Goal: Complete application form

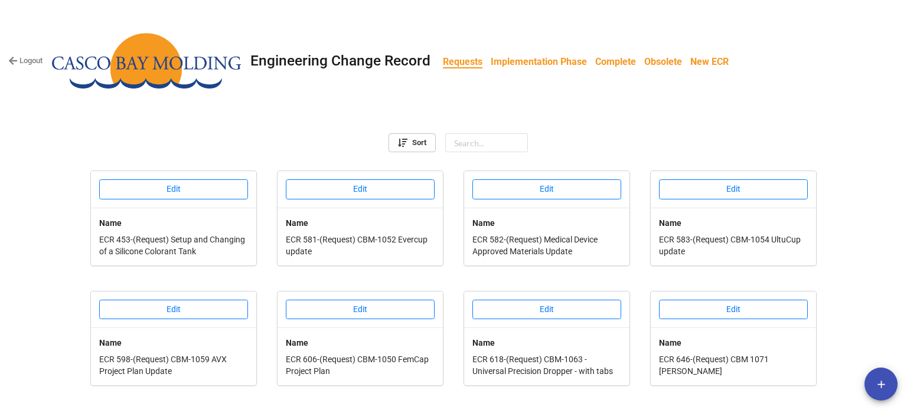
scroll to position [451, 0]
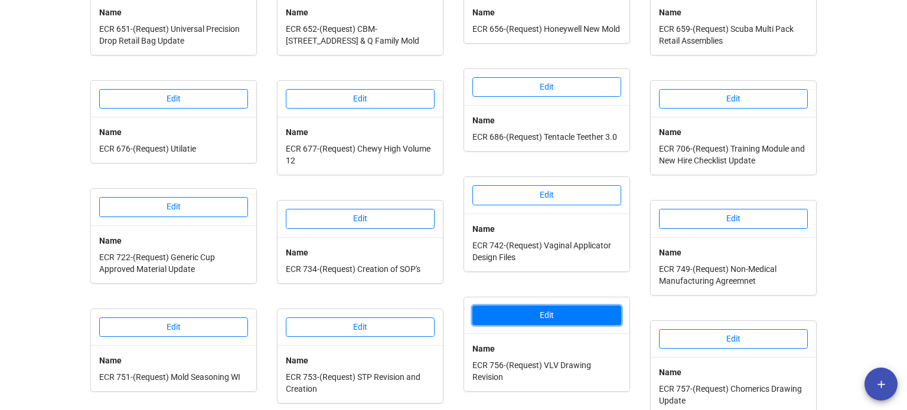
click at [590, 323] on button "Edit" at bounding box center [546, 316] width 149 height 20
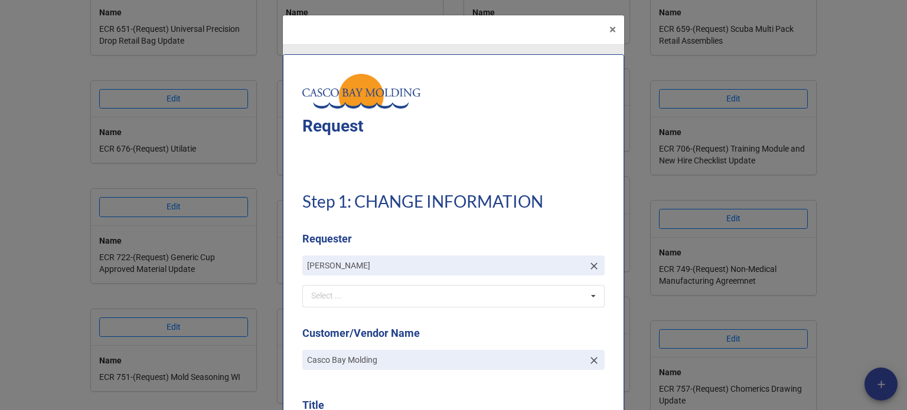
type textarea "x"
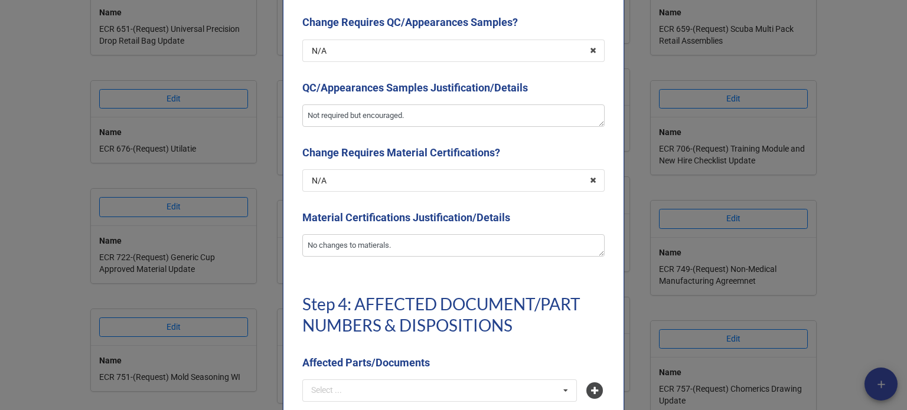
scroll to position [2774, 0]
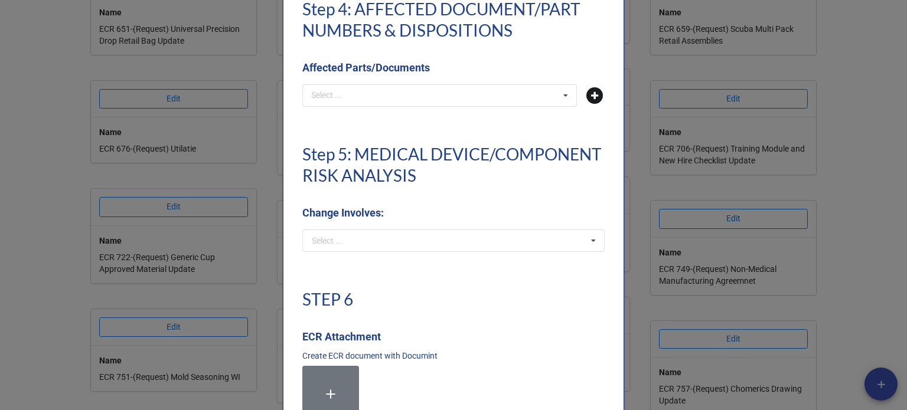
click at [593, 99] on icon at bounding box center [594, 95] width 17 height 17
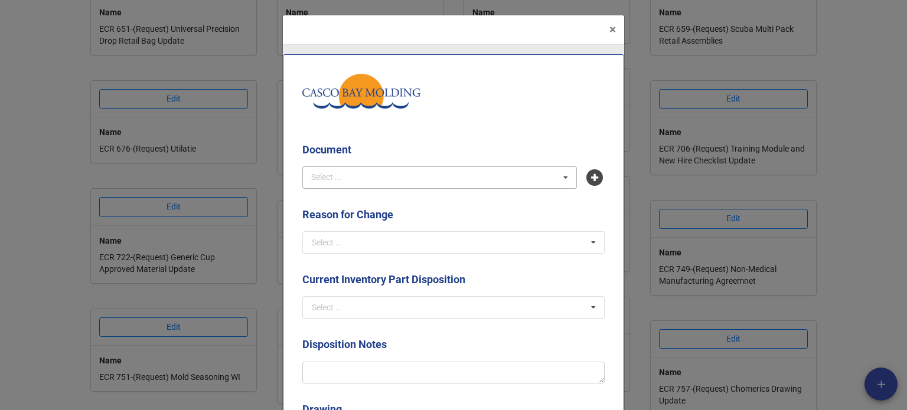
click at [416, 181] on div "Select ... No results found." at bounding box center [439, 177] width 274 height 22
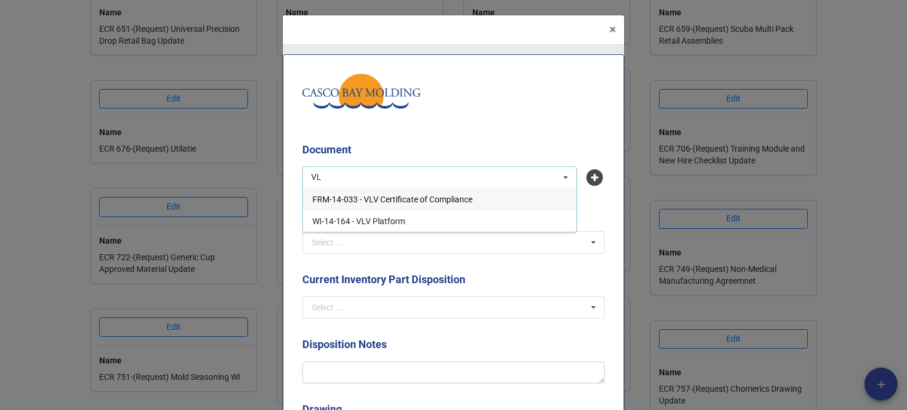
type input "V"
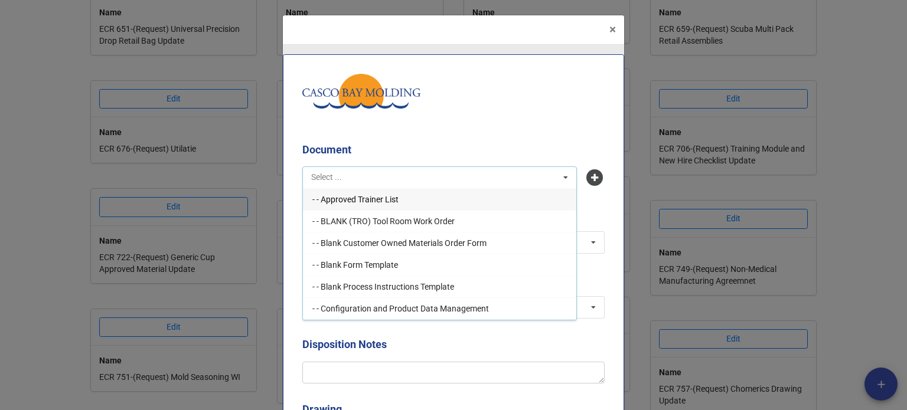
type input "L"
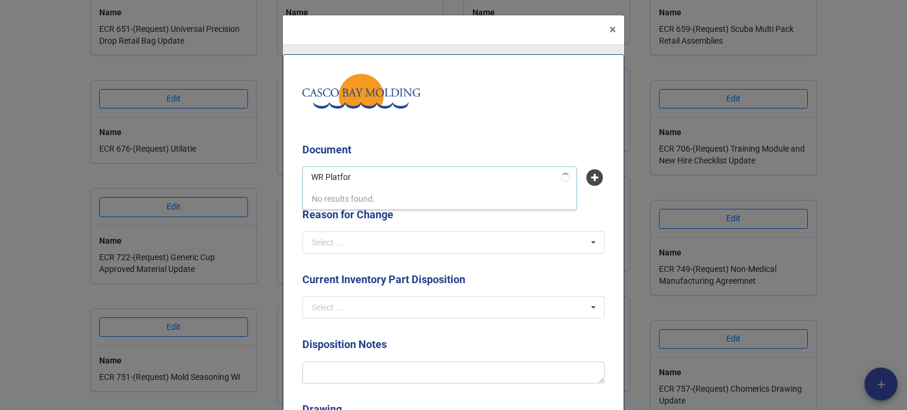
type input "WR Platform"
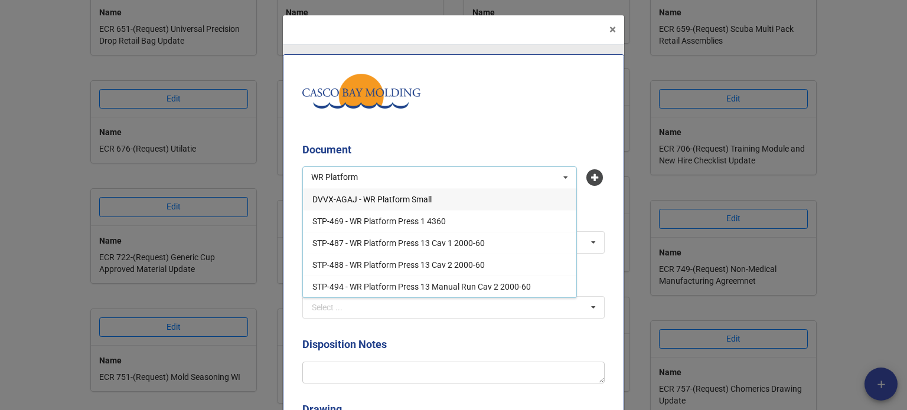
click at [410, 203] on span "DVVX-AGAJ - WR Platform Small" at bounding box center [371, 199] width 119 height 9
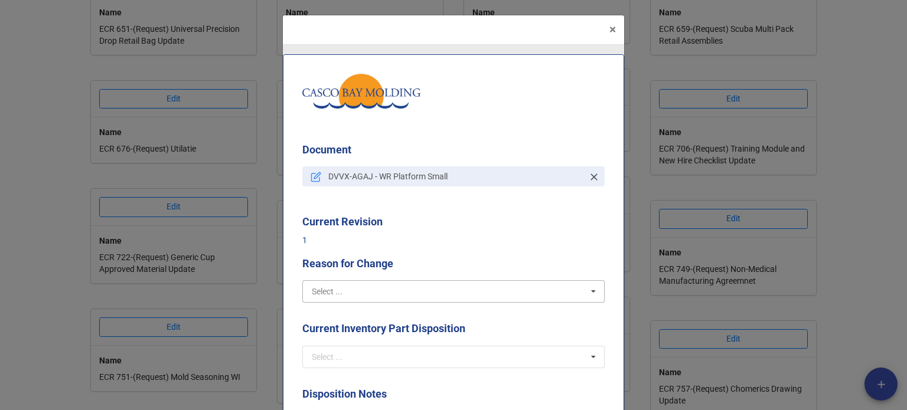
click at [401, 298] on input "text" at bounding box center [453, 291] width 301 height 21
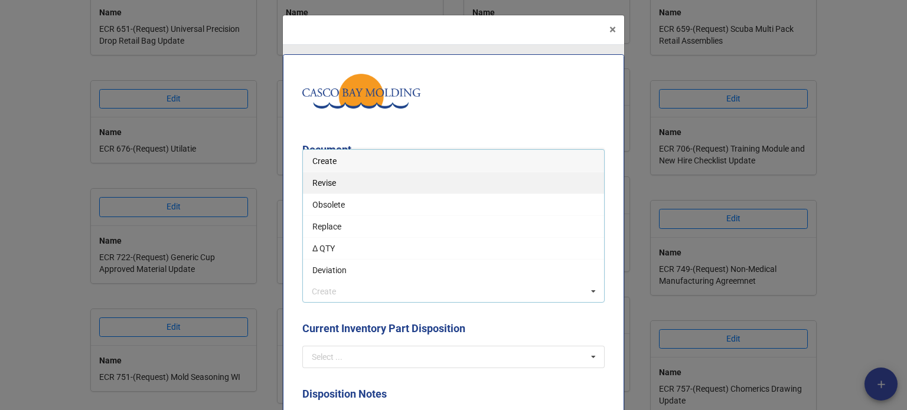
click at [321, 181] on span "Revise" at bounding box center [324, 182] width 24 height 9
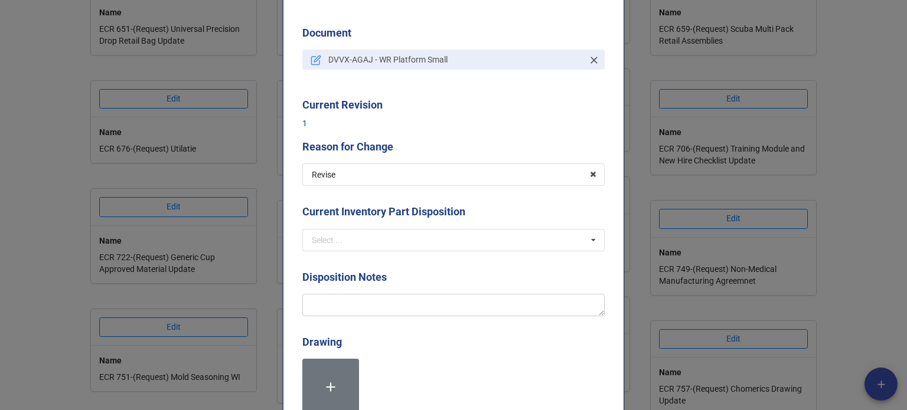
scroll to position [118, 0]
click at [389, 242] on input "text" at bounding box center [453, 238] width 301 height 21
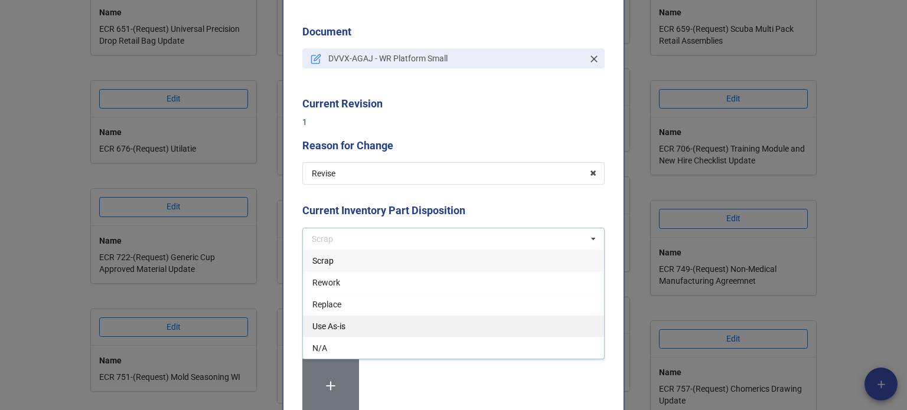
click at [382, 319] on div "Use As-is" at bounding box center [453, 326] width 301 height 22
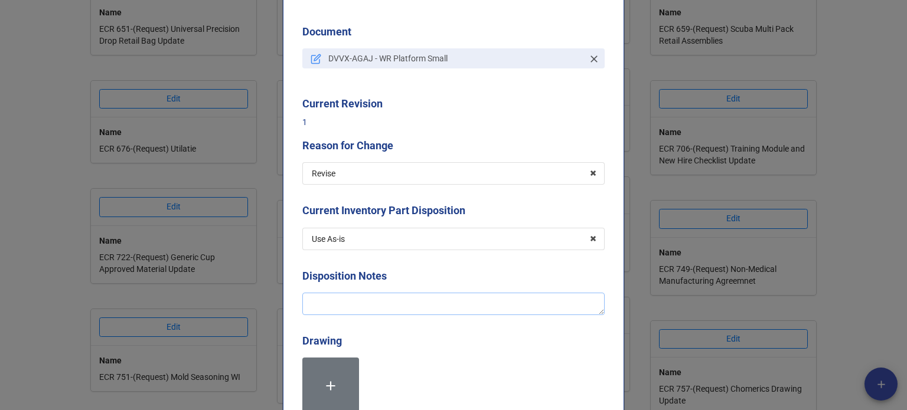
click at [378, 303] on textarea at bounding box center [453, 304] width 302 height 22
type textarea "x"
type textarea "Cu"
type textarea "x"
type textarea "Cus"
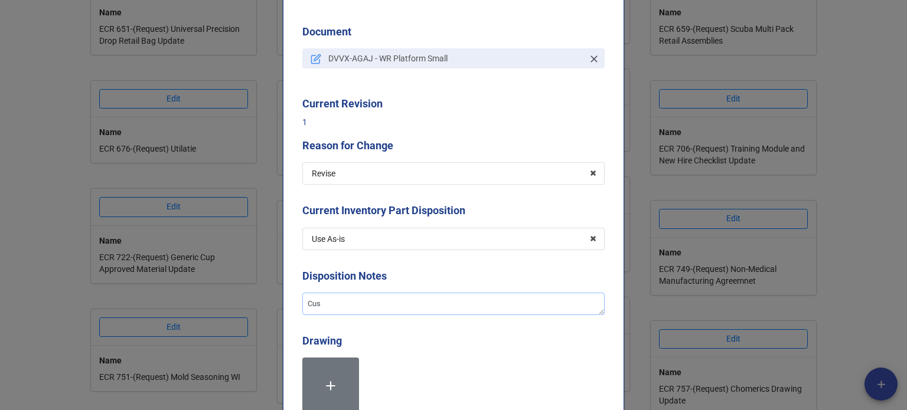
type textarea "x"
type textarea "Cust"
type textarea "x"
type textarea "Custo"
type textarea "x"
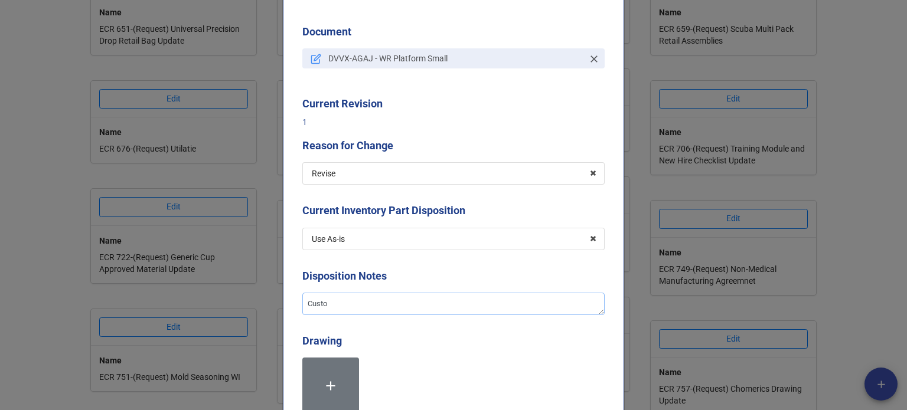
type textarea "Custom"
type textarea "x"
type textarea "Custome"
type textarea "x"
type textarea "Customer"
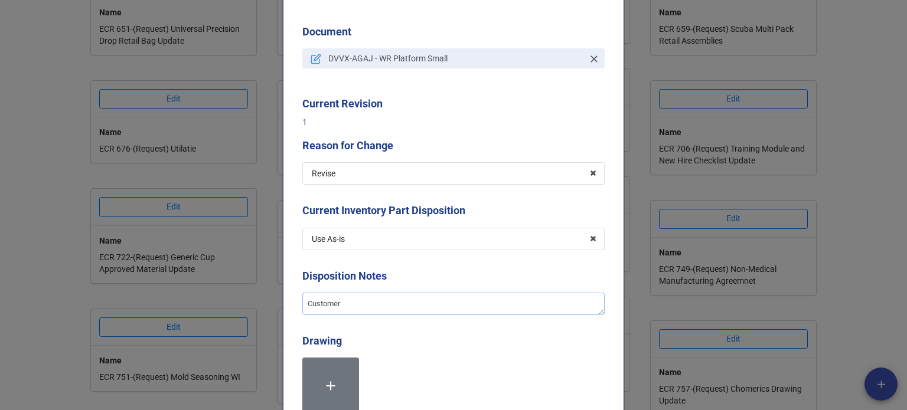
type textarea "x"
type textarea "Customer p"
type textarea "x"
type textarea "Customer pr"
type textarea "x"
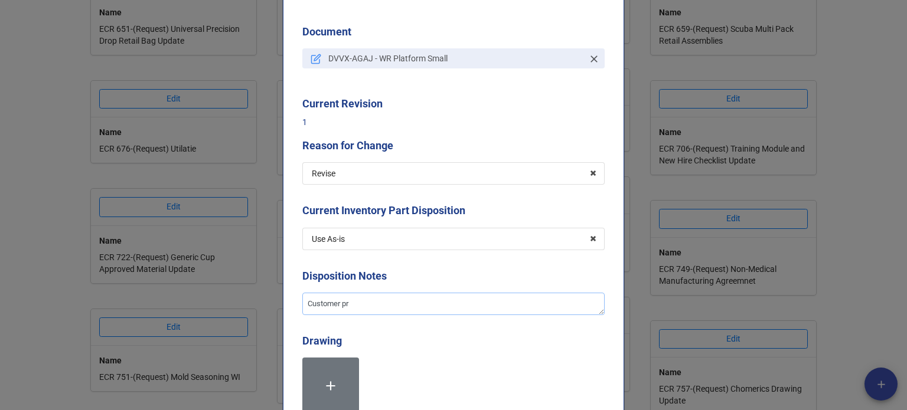
type textarea "Customer pro"
type textarea "x"
type textarea "Customer prov"
type textarea "x"
type textarea "Customer provi"
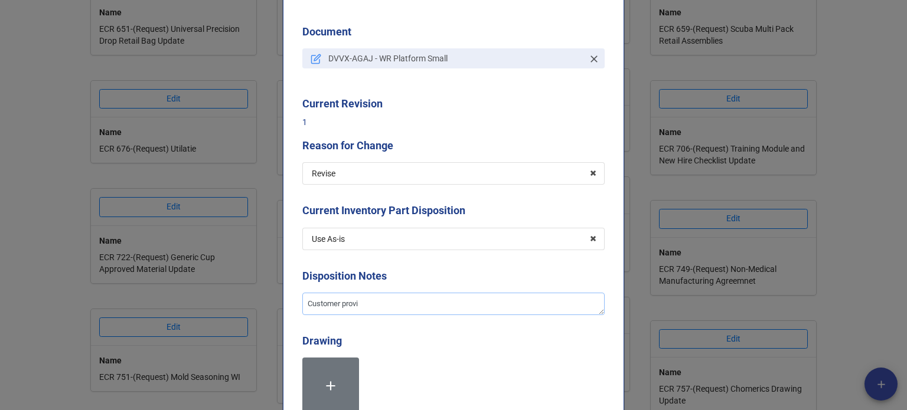
type textarea "x"
type textarea "Customer provid"
type textarea "x"
type textarea "Customer provide"
type textarea "x"
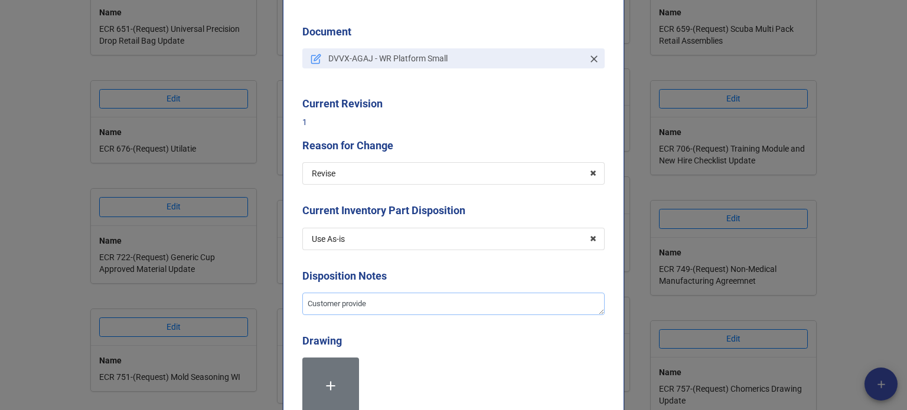
type textarea "Customer provided"
type textarea "x"
type textarea "Customer provided"
type textarea "x"
type textarea "Customer provided r"
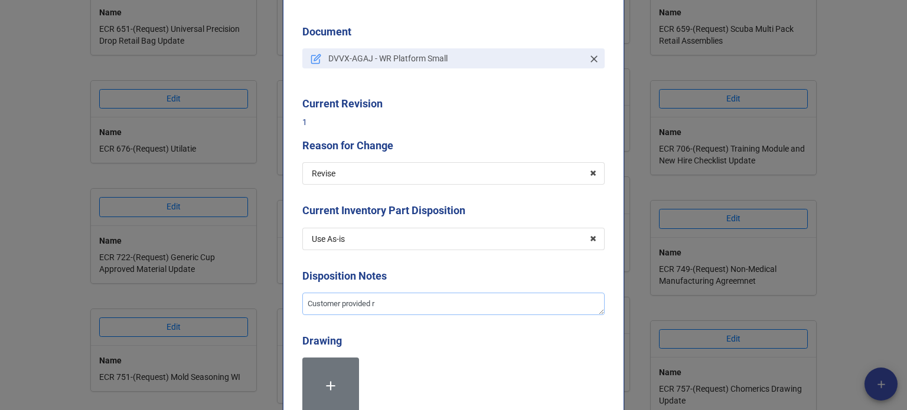
type textarea "x"
type textarea "Customer provided re"
type textarea "x"
type textarea "Customer provided rev"
type textarea "x"
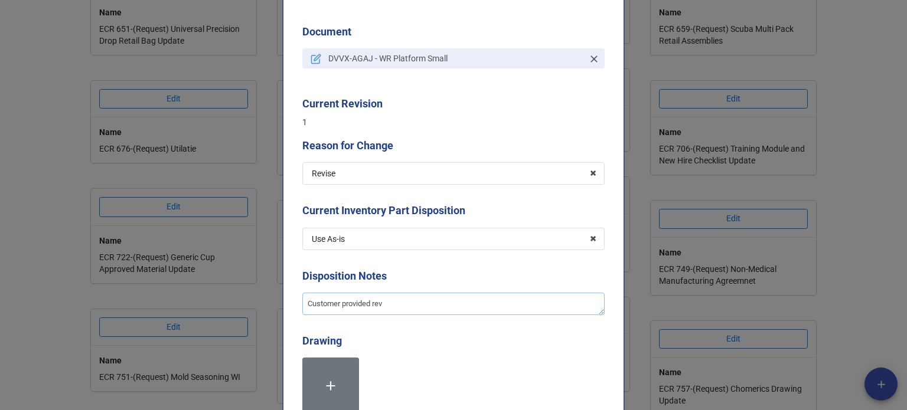
type textarea "Customer provided revi"
type textarea "x"
type textarea "Customer provided [PERSON_NAME]"
type textarea "x"
type textarea "Customer provided revisi"
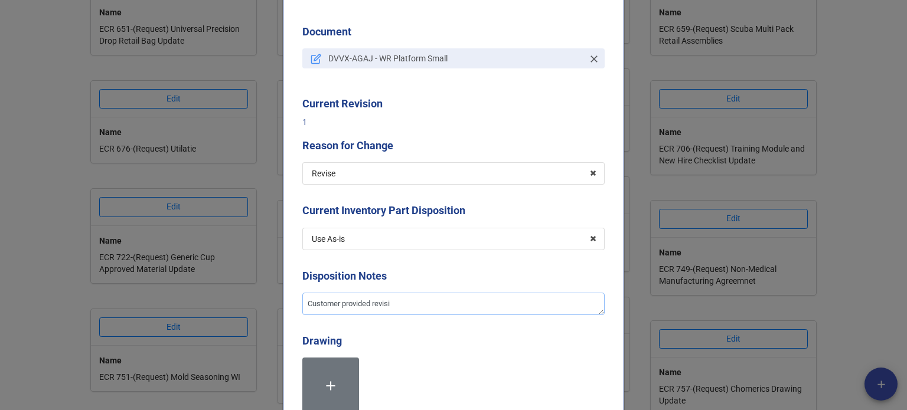
type textarea "x"
type textarea "Customer provided revisio"
type textarea "x"
type textarea "Customer provided revision"
type textarea "x"
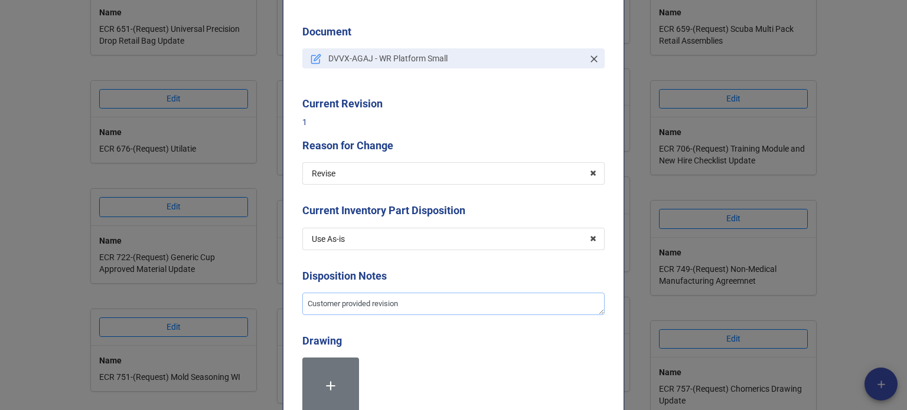
type textarea "Customer provided revision"
type textarea "x"
type textarea "Customer provided revision o"
type textarea "x"
type textarea "Customer provided revision of"
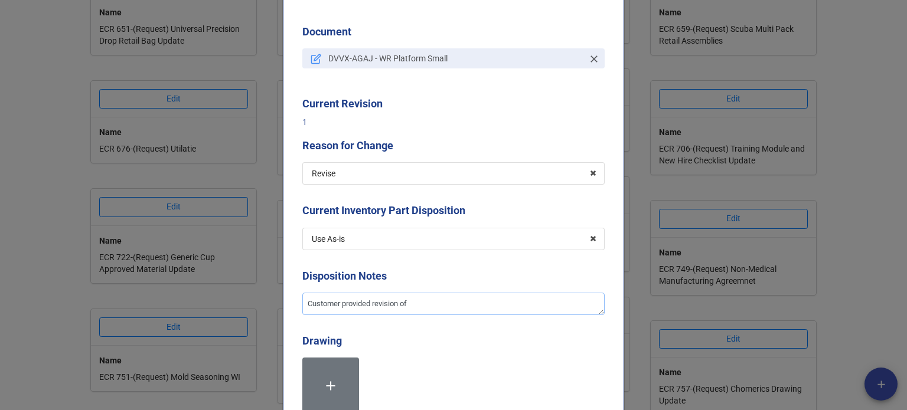
type textarea "x"
type textarea "Customer provided revision of"
type textarea "x"
type textarea "Customer provided revision of t"
type textarea "x"
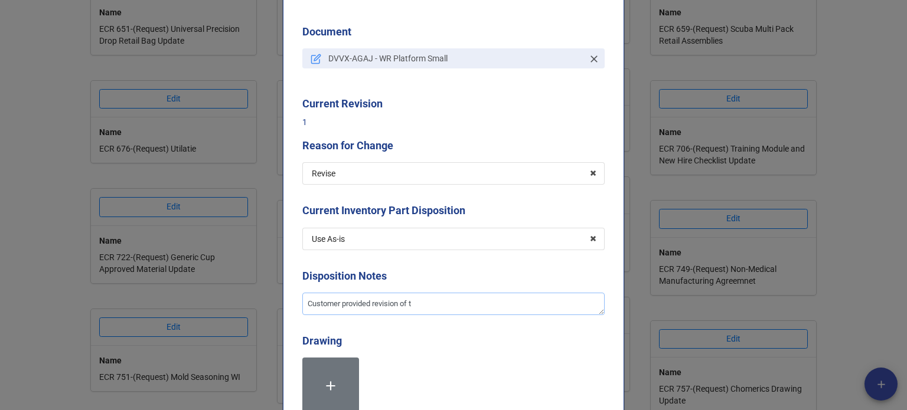
type textarea "Customer provided revision of th"
type textarea "x"
type textarea "Customer provided revision of the"
type textarea "x"
type textarea "Customer provided revision of the d"
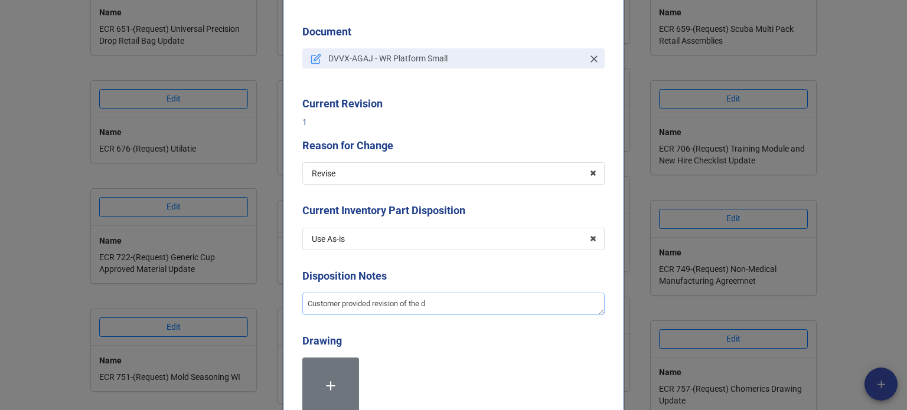
type textarea "x"
type textarea "Customer provided revision of the"
type textarea "x"
type textarea "Customer provided revision of the p"
type textarea "x"
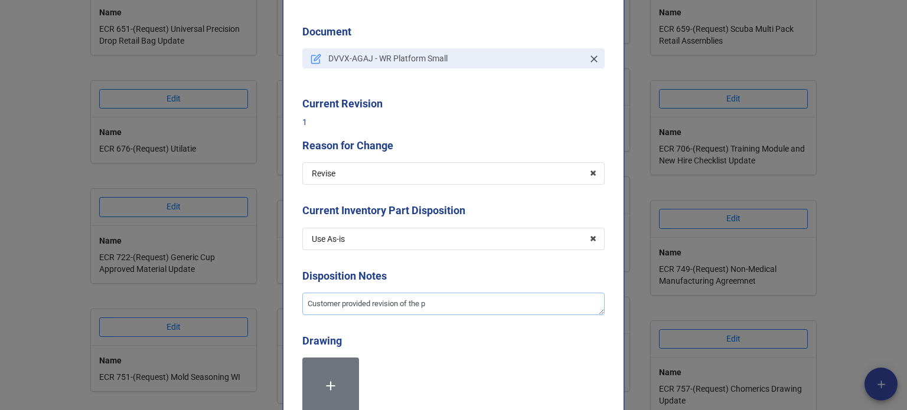
type textarea "Customer provided revision of the pa"
type textarea "x"
type textarea "Customer provided revision of the part"
type textarea "x"
type textarea "Customer provided revision of the part"
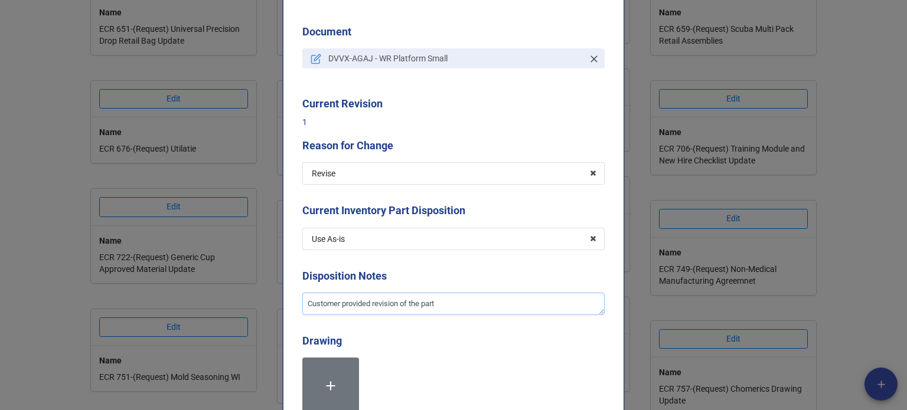
type textarea "x"
type textarea "Customer provided revision of the part d"
type textarea "x"
type textarea "Customer provided revision of the part dr"
type textarea "x"
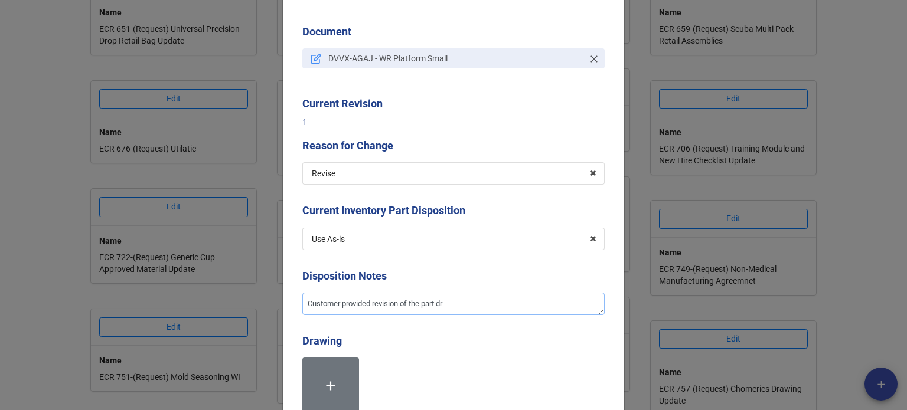
type textarea "Customer provided revision of the part dra"
type textarea "x"
type textarea "Customer provided revision of the part draw"
type textarea "x"
type textarea "Customer provided revision of the part drawin"
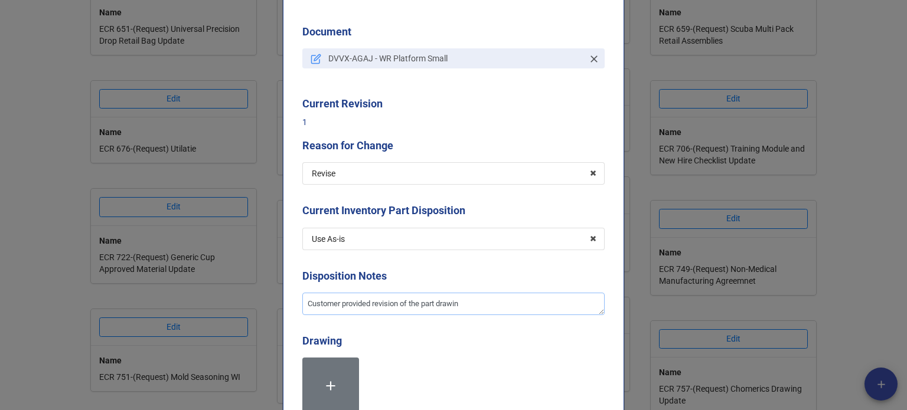
type textarea "x"
type textarea "Customer provided revision of the part drawing"
type textarea "x"
type textarea "Customer provided revision of the part drawing."
type textarea "x"
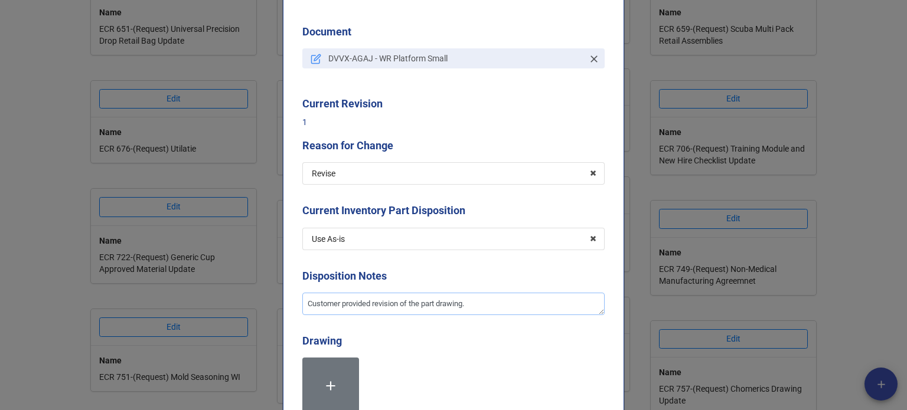
type textarea "Customer provided revision of the part drawing."
type textarea "x"
type textarea "Customer provided revision of the part drawing. A"
type textarea "x"
type textarea "Customer provided revision of the part drawing. Ad"
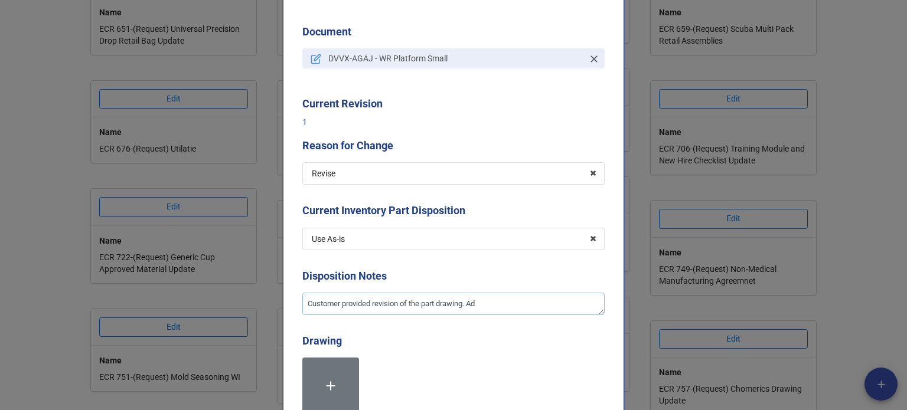
type textarea "x"
type textarea "Customer provided revision of the part drawing. Add"
type textarea "x"
type textarea "Customer provided revision of the part drawing. Addi"
type textarea "x"
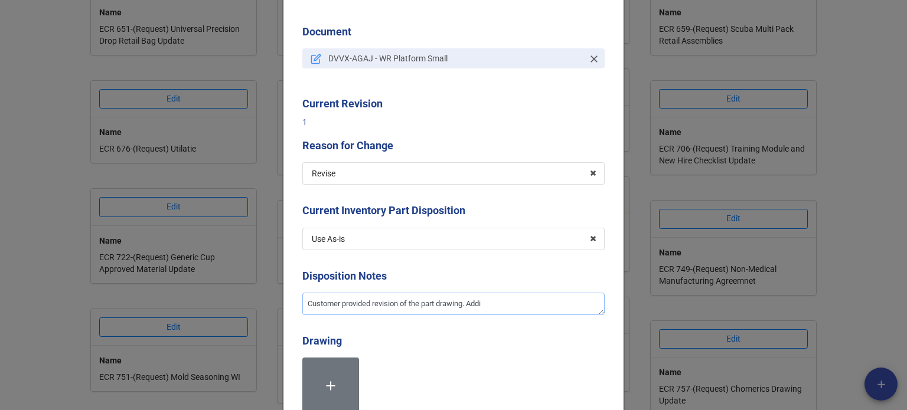
type textarea "Customer provided revision of the part drawing. Addin"
type textarea "x"
type textarea "Customer provided revision of the part drawing. Adding"
type textarea "x"
type textarea "Customer provided revision of the part drawing. Adding"
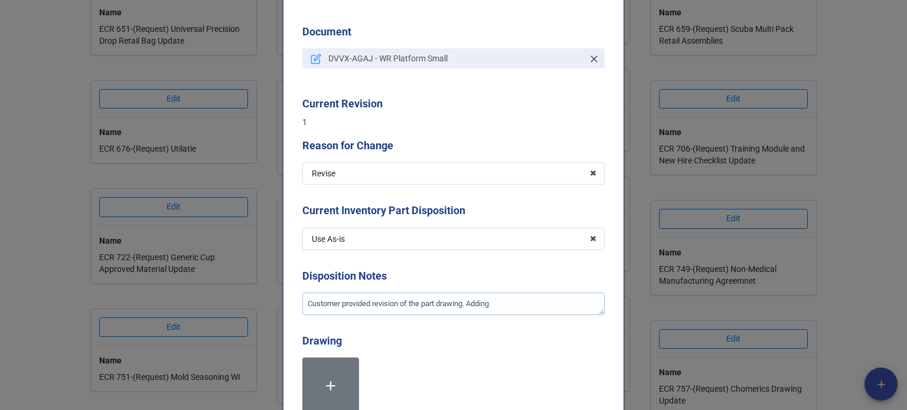
type textarea "x"
type textarea "Customer provided revision of the part drawing. Adding t"
type textarea "x"
type textarea "Customer provided revision of the part drawing. Adding th"
type textarea "x"
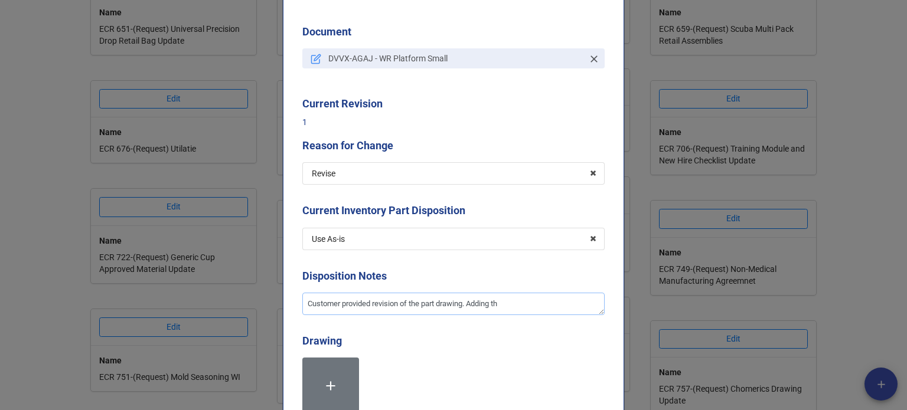
type textarea "Customer provided revision of the part drawing. Adding the"
type textarea "x"
type textarea "Customer provided revision of the part drawing. Adding the"
type textarea "x"
type textarea "Customer provided revision of the part drawing. Adding the t"
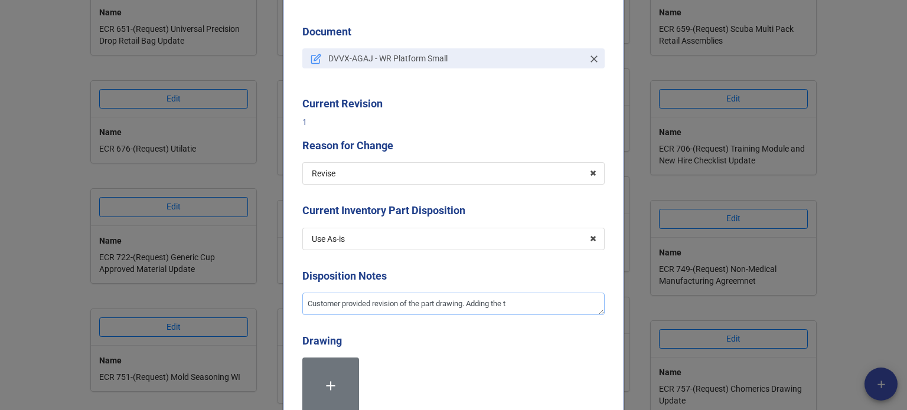
type textarea "x"
type textarea "Customer provided revision of the part drawing. Adding the te"
type textarea "x"
type textarea "Customer provided revision of the part drawing. Adding the tex"
type textarea "x"
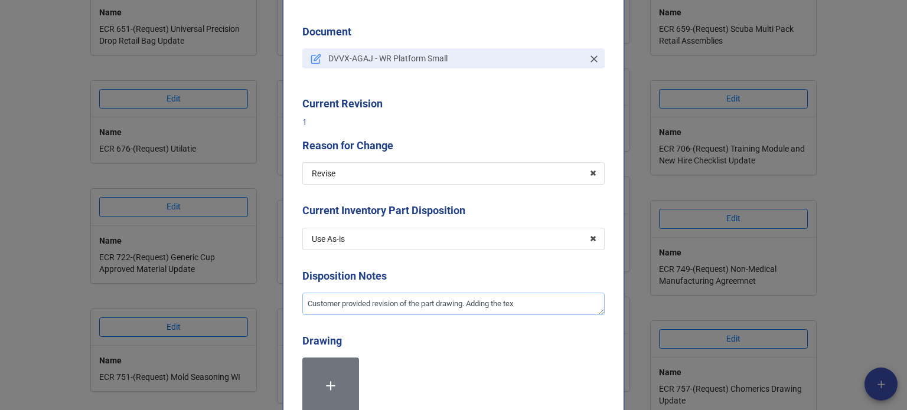
type textarea "Customer provided revision of the part drawing. Adding the text"
type textarea "x"
type textarea "Customer provided revision of the part drawing. Adding the textu"
type textarea "x"
type textarea "Customer provided revision of the part drawing. Adding the textur"
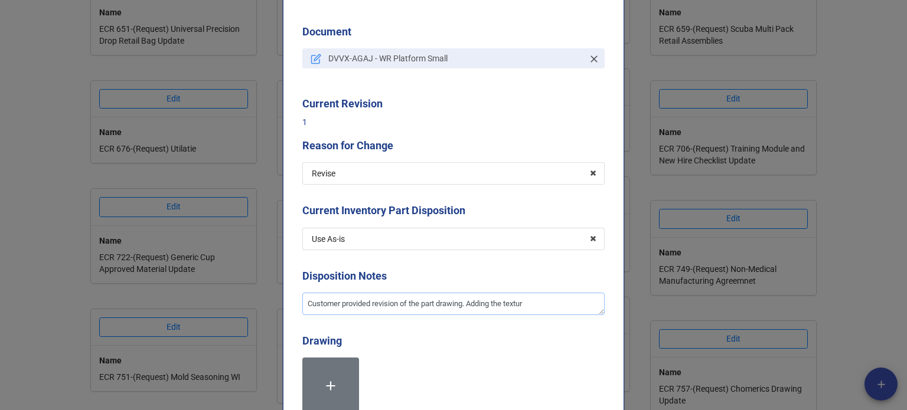
type textarea "x"
type textarea "Customer provided revision of the part drawing. Adding the texturi"
type textarea "x"
type textarea "Customer provided revision of the part drawing. Adding the texturing"
type textarea "x"
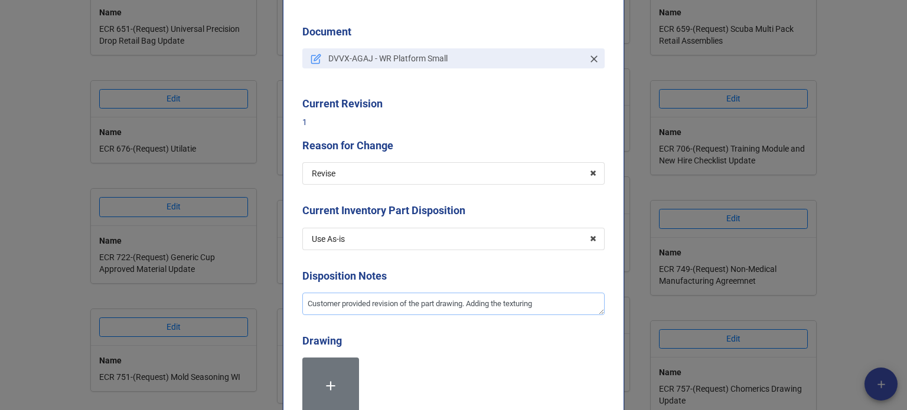
type textarea "Customer provided revision of the part drawing. Adding the texturing"
type textarea "x"
type textarea "Customer provided revision of the part drawing. Adding the texturing wh"
type textarea "x"
type textarea "Customer provided revision of the part drawing. Adding the texturing whe"
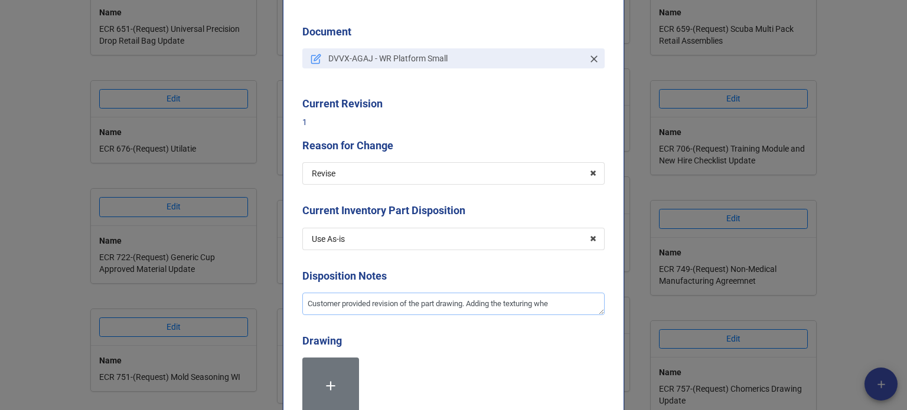
type textarea "x"
type textarea "Customer provided revision of the part drawing. Adding the texturing wher"
type textarea "x"
type textarea "Customer provided revision of the part drawing. Adding the texturing where"
type textarea "x"
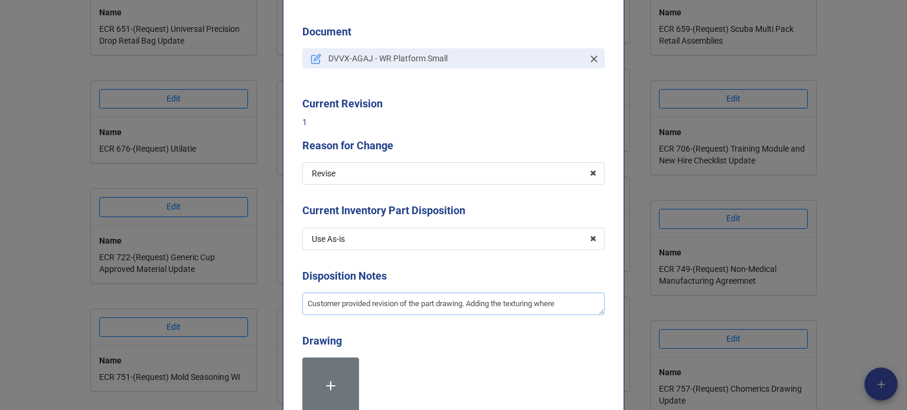
type textarea "Customer provided revision of the part drawing. Adding the texturing where"
type textarea "x"
type textarea "Customer provided revision of the part drawing. Adding the texturing where c"
type textarea "x"
type textarea "Customer provided revision of the part drawing. Adding the texturing where"
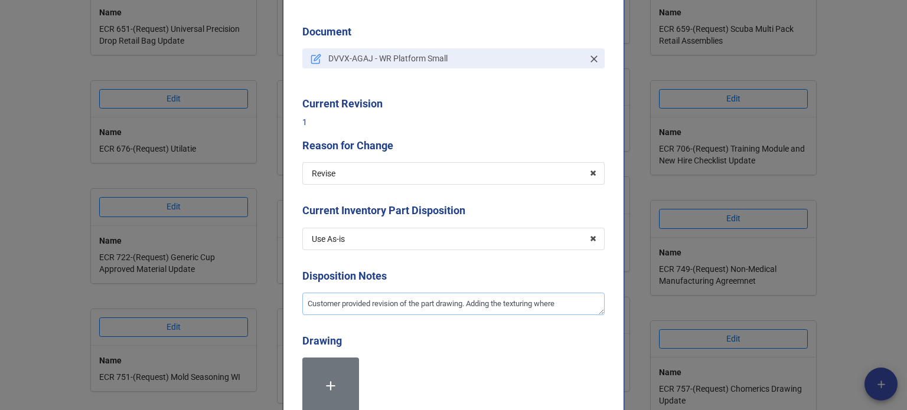
type textarea "x"
type textarea "Customer provided revision of the part drawing. Adding the texturing where C"
type textarea "x"
type textarea "Customer provided revision of the part drawing. Adding the texturing where Ca"
type textarea "x"
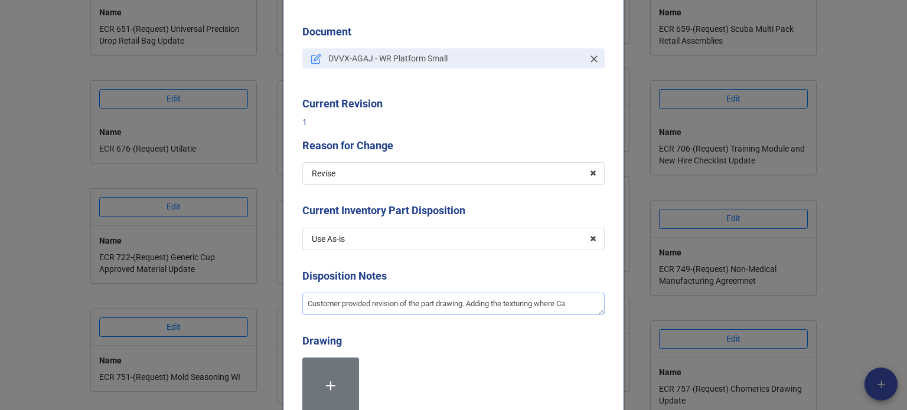
type textarea "Customer provided revision of the part drawing. Adding the texturing where Cas"
type textarea "x"
type textarea "Customer provided revision of the part drawing. Adding the texturing where Casc"
type textarea "x"
type textarea "Customer provided revision of the part drawing. Adding the texturing where Casco"
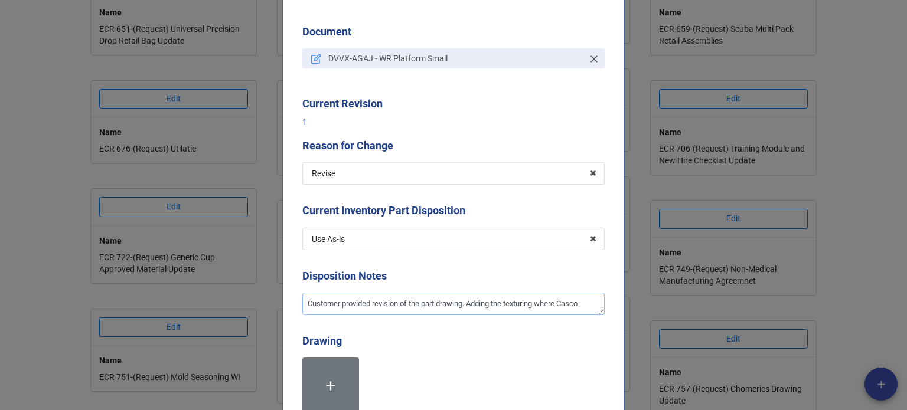
type textarea "x"
type textarea "Customer provided revision of the part drawing. Adding the texturing where Casco"
type textarea "x"
type textarea "Customer provided revision of the part drawing. Adding the texturing where Casc…"
type textarea "x"
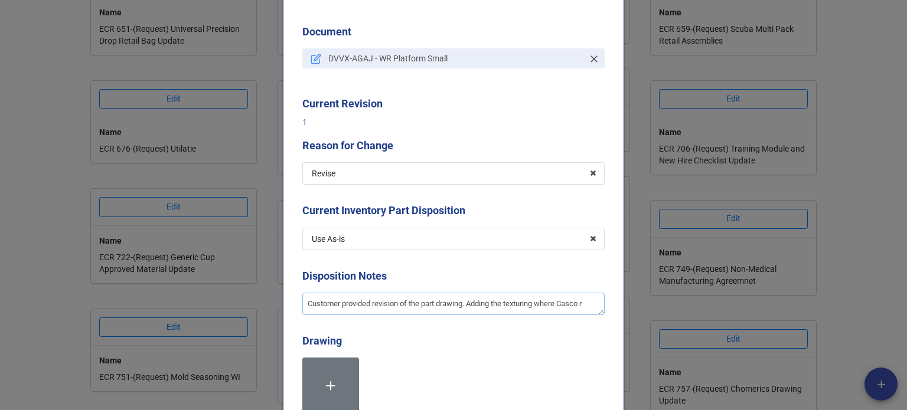
type textarea "Customer provided revision of the part drawing. Adding the texturing where Casc…"
type textarea "x"
type textarea "Customer provided revision of the part drawing. Adding the texturing where Casc…"
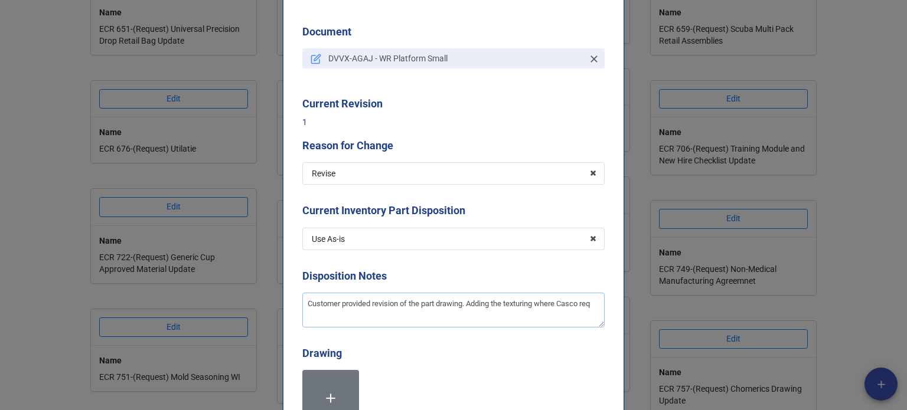
type textarea "x"
type textarea "Customer provided revision of the part drawing. Adding the texturing where Casc…"
type textarea "x"
type textarea "Customer provided revision of the part drawing. Adding the texturing where Casc…"
type textarea "x"
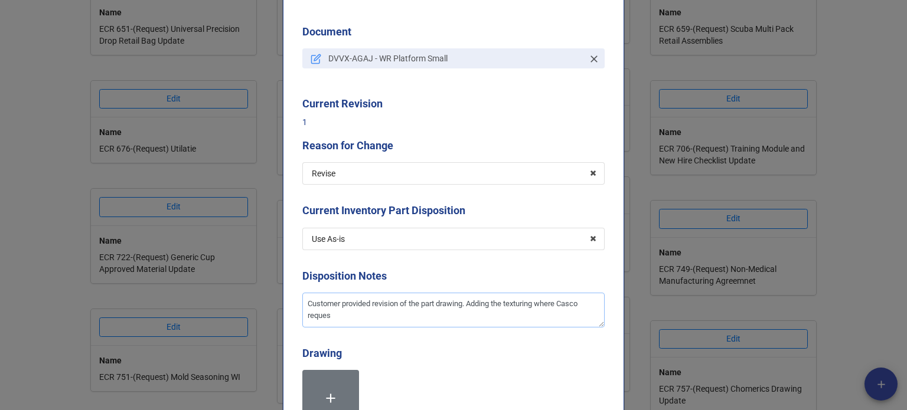
type textarea "Customer provided revision of the part drawing. Adding the texturing where Casc…"
type textarea "x"
type textarea "Customer provided revision of the part drawing. Adding the texturing where Casc…"
type textarea "x"
type textarea "Customer provided revision of the part drawing. Adding the texturing where [PER…"
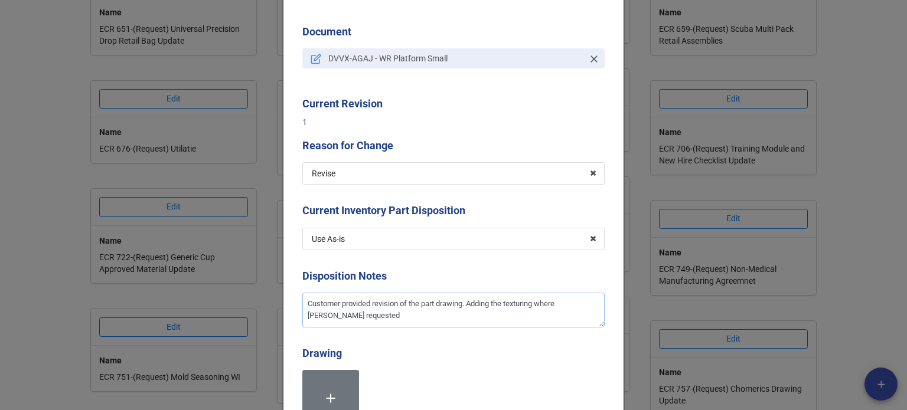
type textarea "x"
type textarea "Customer provided revision of the part drawing. Adding the texturing where [PER…"
type textarea "x"
type textarea "Customer provided revision of the part drawing. Adding the texturing where [PER…"
type textarea "x"
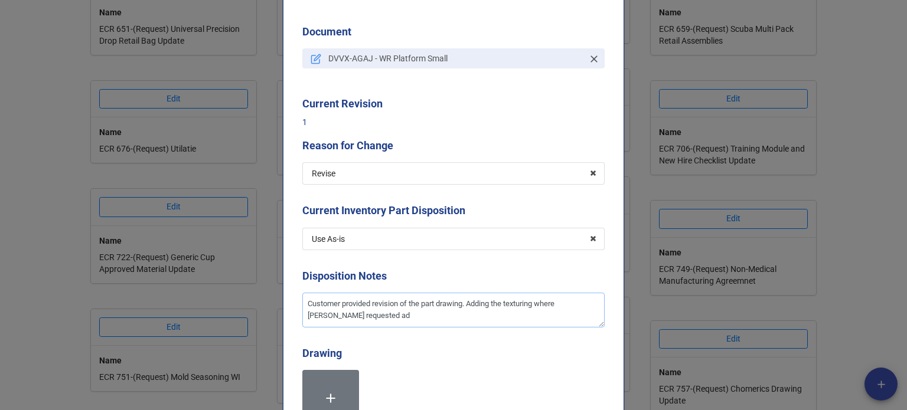
type textarea "Customer provided revision of the part drawing. Adding the texturing where [PER…"
type textarea "x"
type textarea "Customer provided revision of the part drawing. Adding the texturing where [PER…"
type textarea "x"
type textarea "Customer provided revision of the part drawing. Adding the texturing where [PER…"
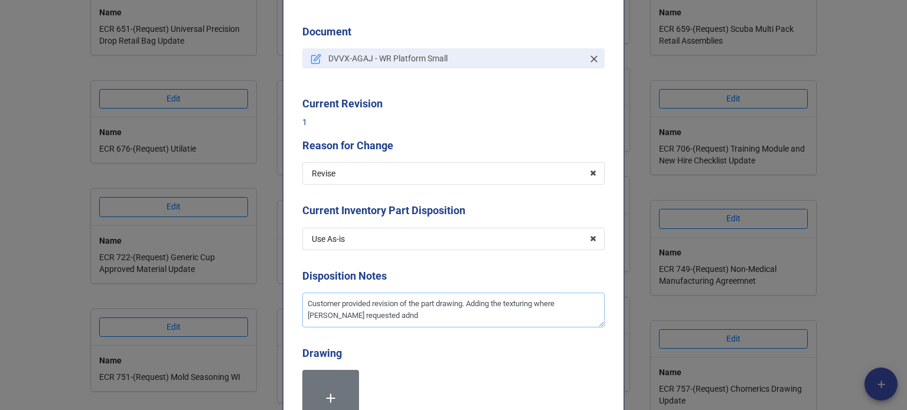
type textarea "x"
type textarea "Customer provided revision of the part drawing. Adding the texturing where [PER…"
type textarea "x"
type textarea "Customer provided revision of the part drawing. Adding the texturing where [PER…"
type textarea "x"
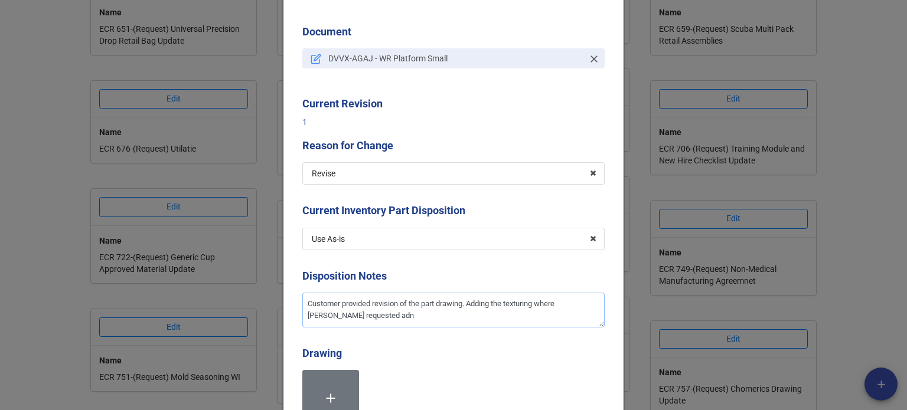
type textarea "Customer provided revision of the part drawing. Adding the texturing where [PER…"
type textarea "x"
type textarea "Customer provided revision of the part drawing. Adding the texturing where [PER…"
type textarea "x"
type textarea "Customer provided revision of the part drawing. Adding the texturing where [PER…"
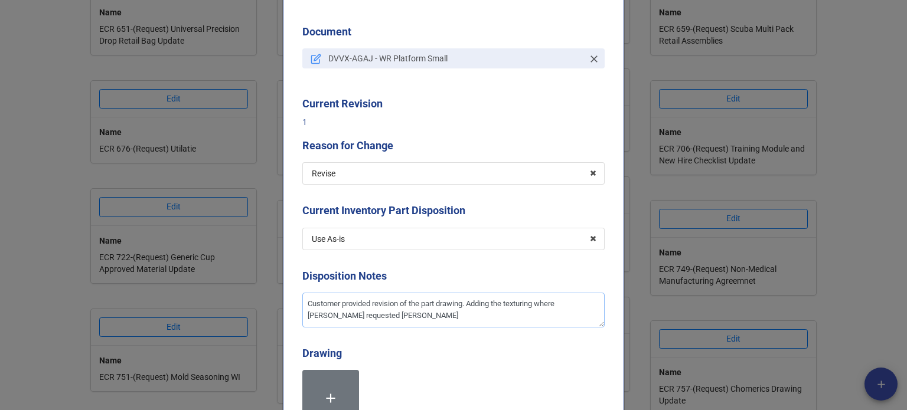
type textarea "x"
type textarea "Customer provided revision of the part drawing. Adding the texturing where [PER…"
type textarea "x"
type textarea "Customer provided revision of the part drawing. Adding the texturing where [PER…"
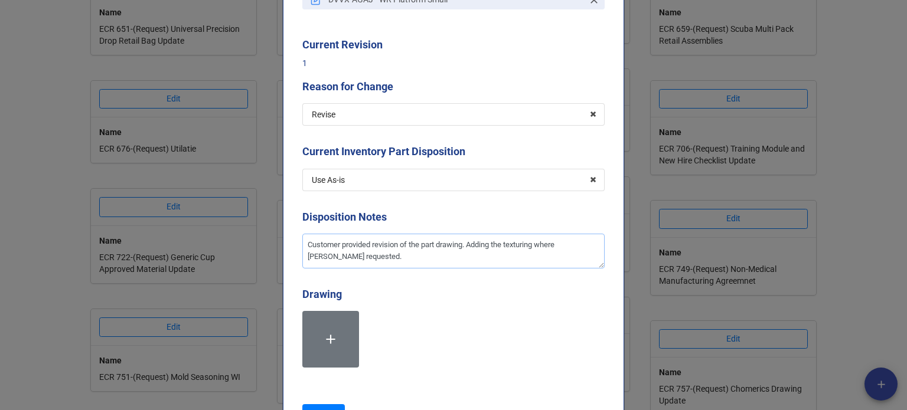
click at [352, 258] on textarea "Customer provided revision of the part drawing. Adding the texturing where [PER…" at bounding box center [453, 251] width 302 height 35
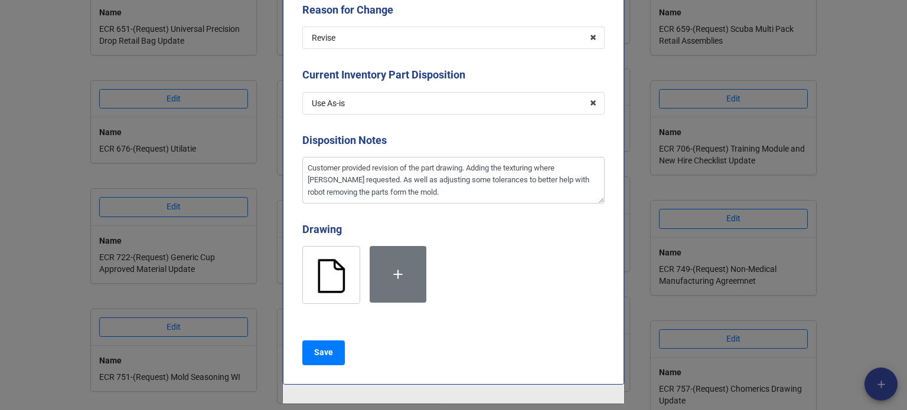
scroll to position [320, 0]
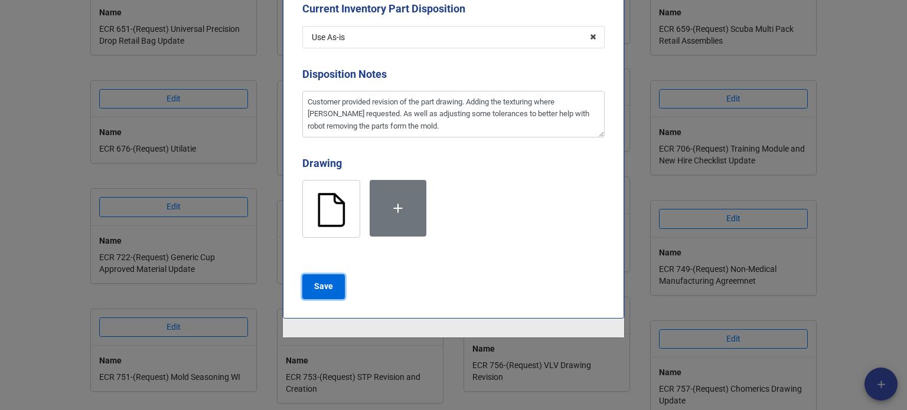
click at [321, 290] on b "Save" at bounding box center [323, 286] width 19 height 12
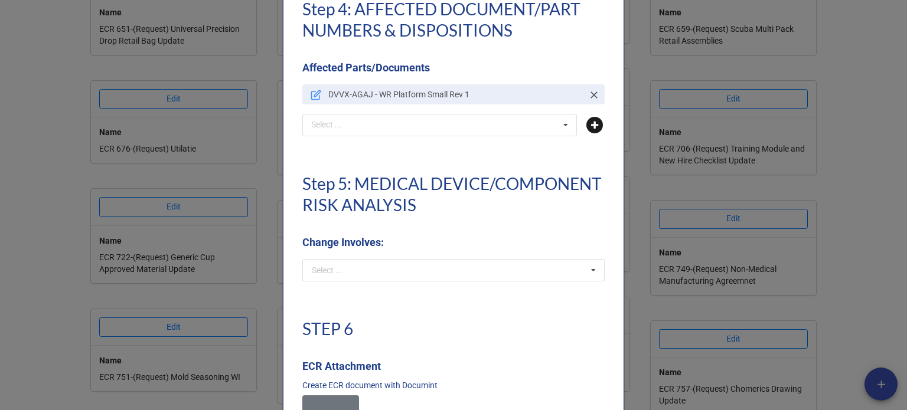
click at [587, 127] on icon at bounding box center [594, 125] width 17 height 17
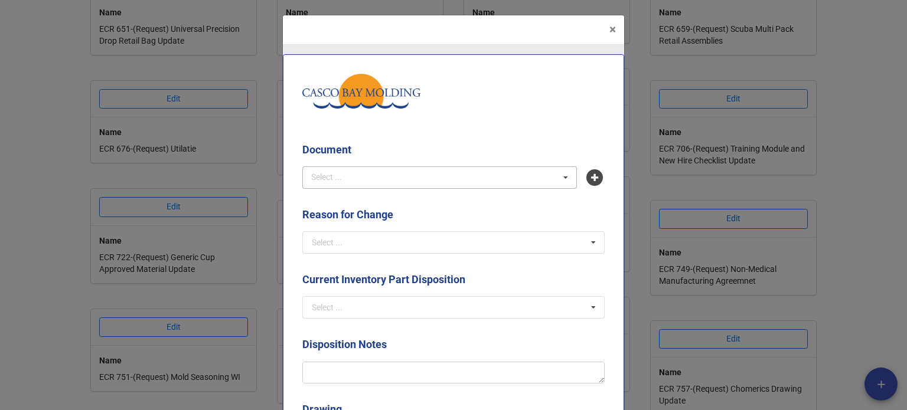
click at [336, 176] on div "Select ..." at bounding box center [333, 178] width 51 height 14
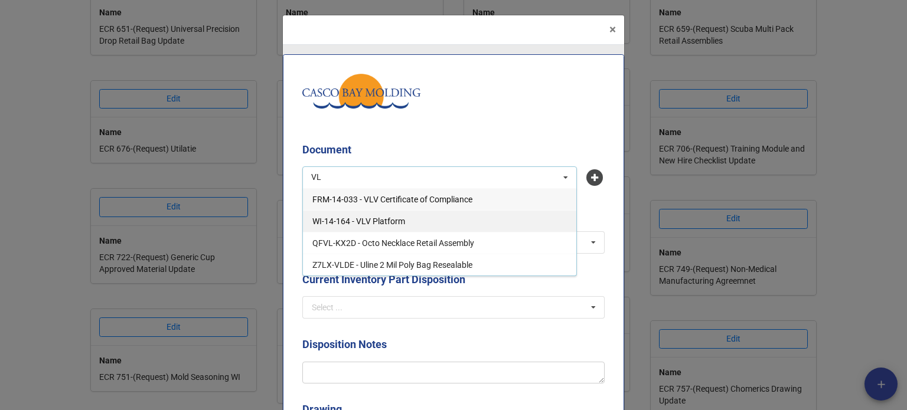
click at [367, 221] on span "WI-14-164 - VLV Platform" at bounding box center [358, 221] width 93 height 9
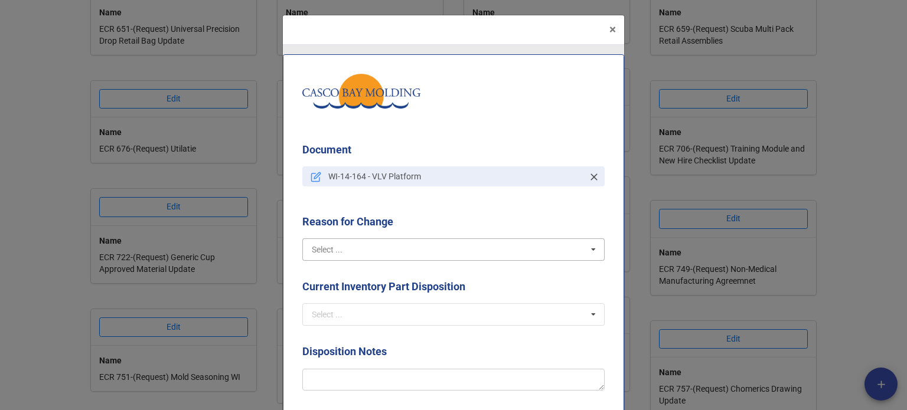
click at [369, 243] on div "Document WI-14-164 - VLV Platform Reason for Change Select ... Create Revise Ob…" at bounding box center [453, 312] width 341 height 517
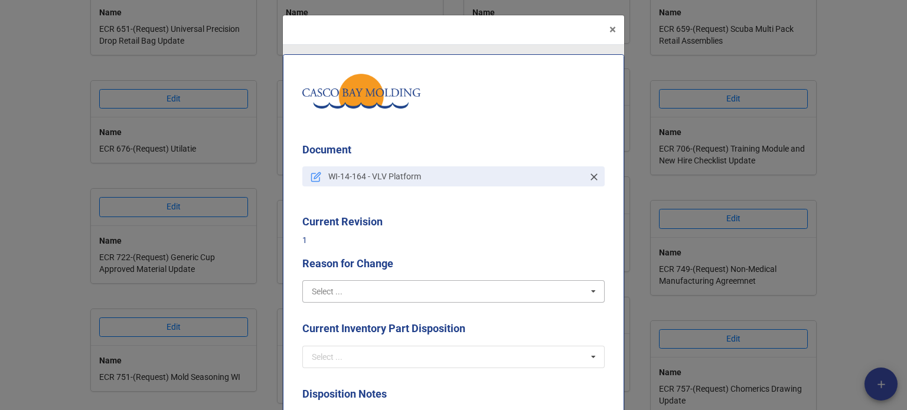
click at [340, 301] on input "text" at bounding box center [453, 291] width 301 height 21
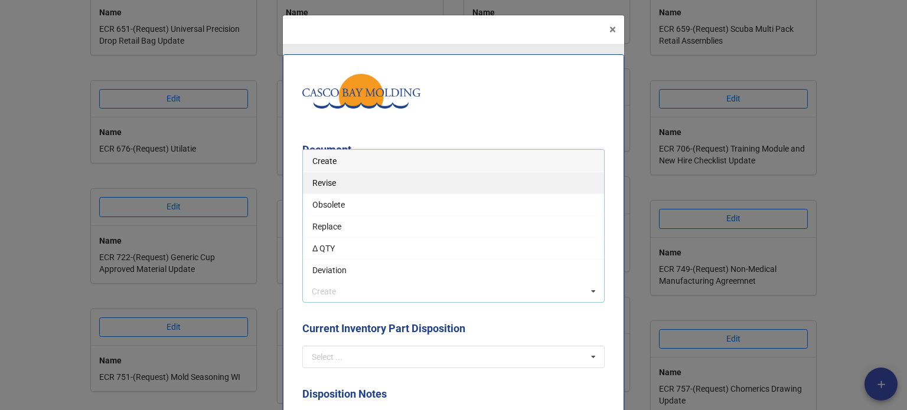
click at [328, 190] on div "Revise" at bounding box center [453, 183] width 301 height 22
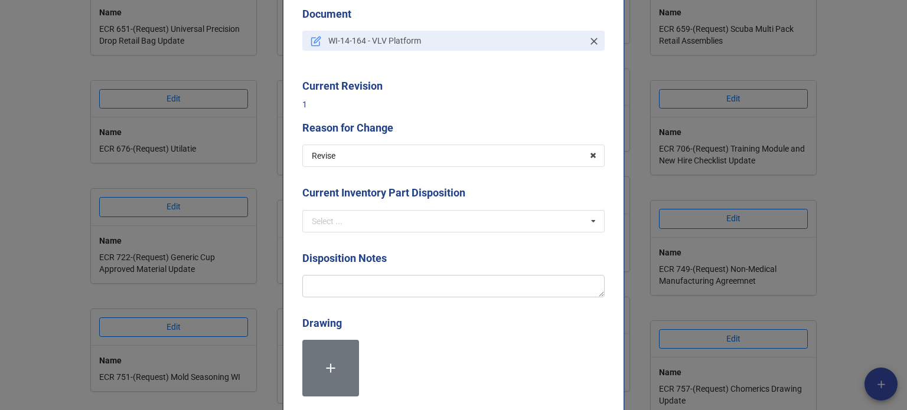
scroll to position [177, 0]
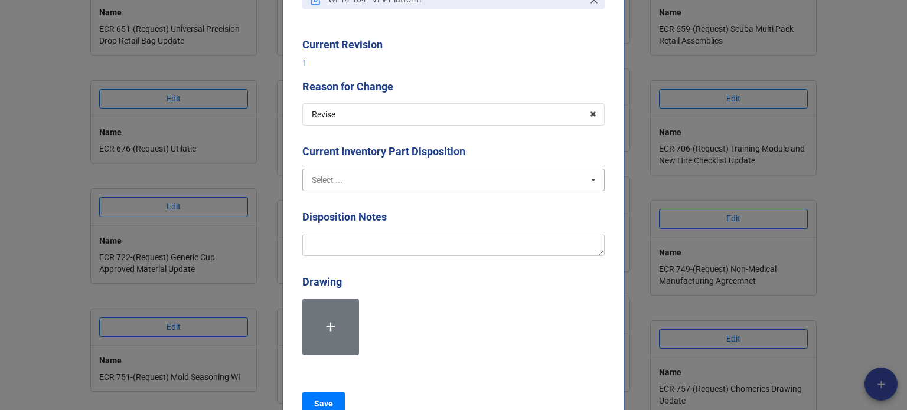
click at [338, 177] on input "text" at bounding box center [453, 179] width 301 height 21
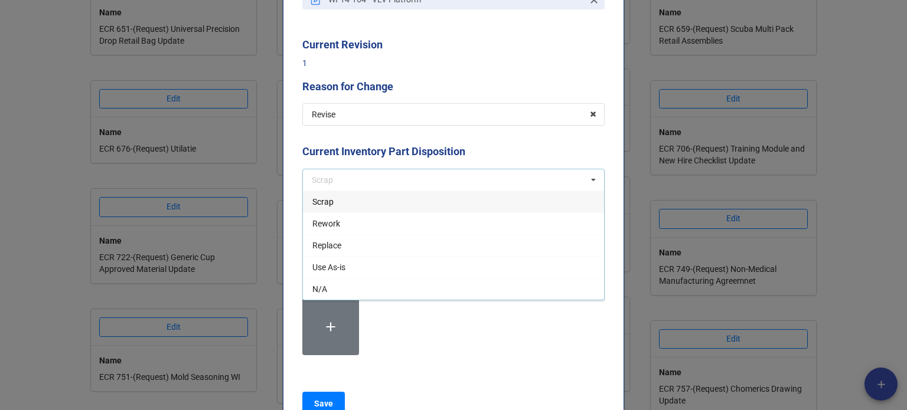
click at [344, 266] on div "Use As-is" at bounding box center [453, 267] width 301 height 22
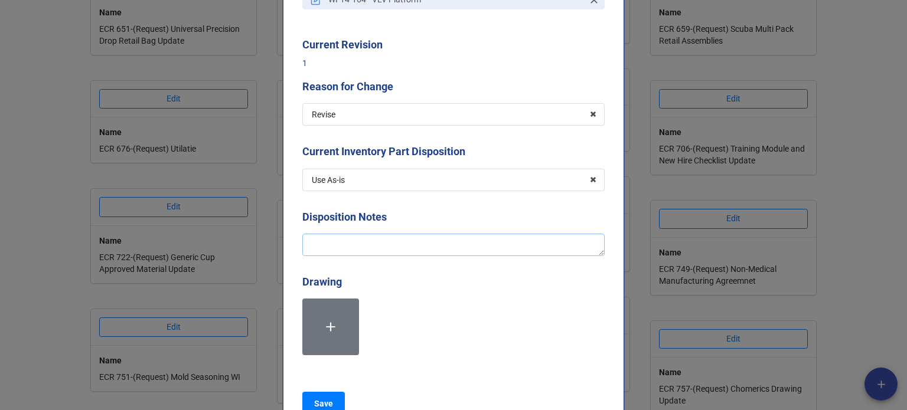
click at [349, 241] on textarea at bounding box center [453, 245] width 302 height 22
click at [402, 244] on textarea "Adding the KLS/Weatherseal specific label to the work instruction" at bounding box center [453, 245] width 302 height 22
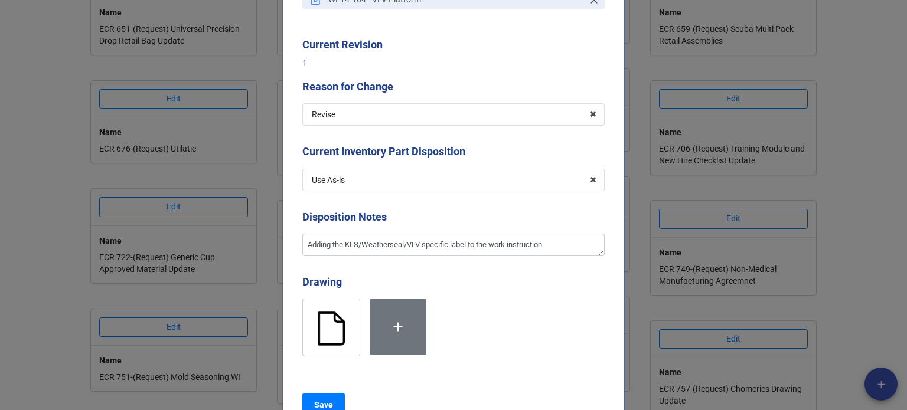
scroll to position [295, 0]
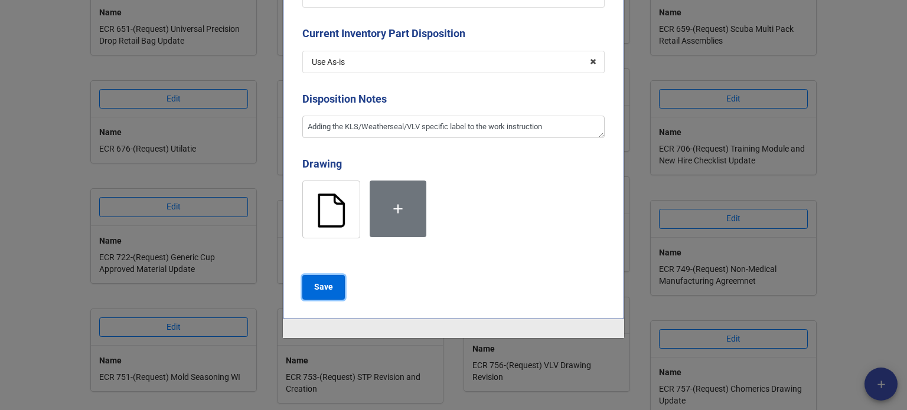
click at [324, 292] on b "Save" at bounding box center [323, 287] width 19 height 12
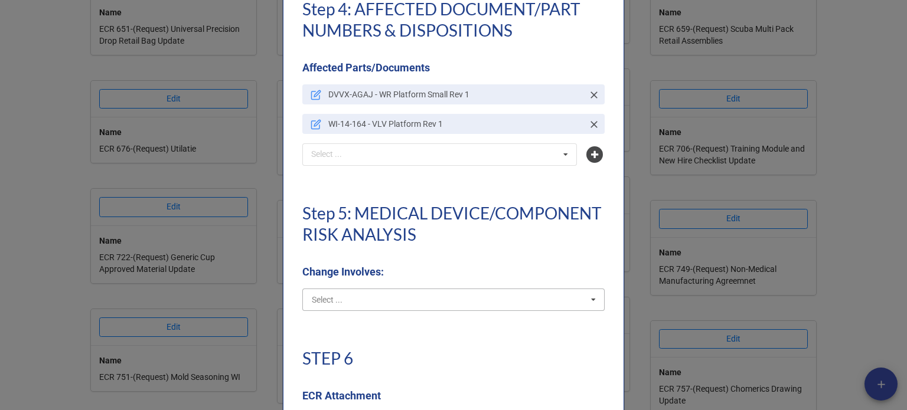
click at [387, 303] on input "text" at bounding box center [453, 299] width 301 height 21
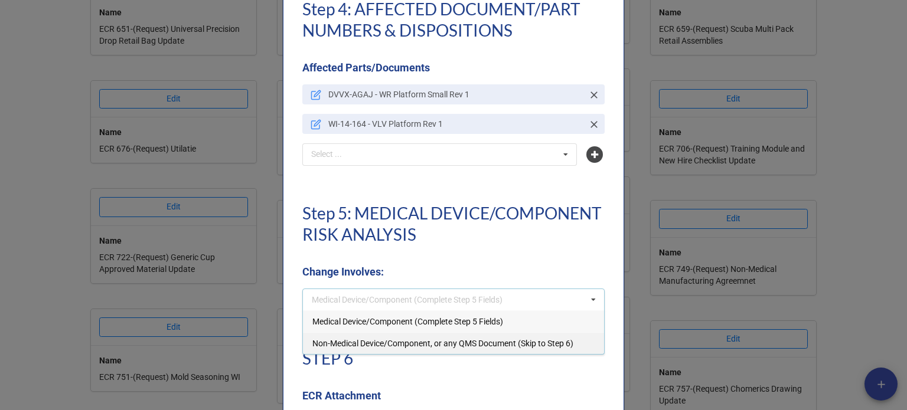
click at [385, 344] on span "Non-Medical Device/Component, or any QMS Document (Skip to Step 6)" at bounding box center [442, 343] width 261 height 9
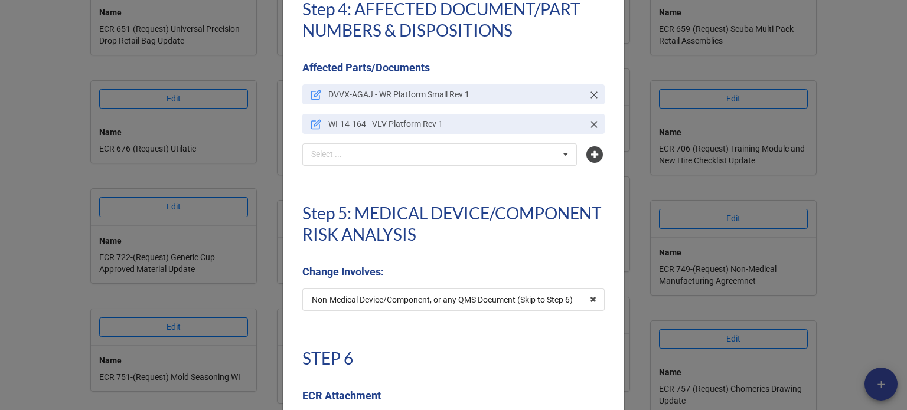
click at [446, 260] on div "Step 5: MEDICAL DEVICE/COMPONENT RISK ANALYSIS Change Involves:" at bounding box center [453, 236] width 302 height 105
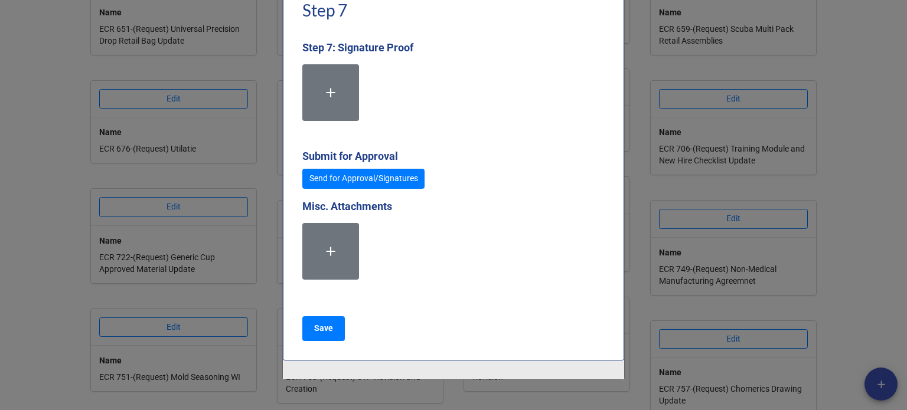
scroll to position [3344, 0]
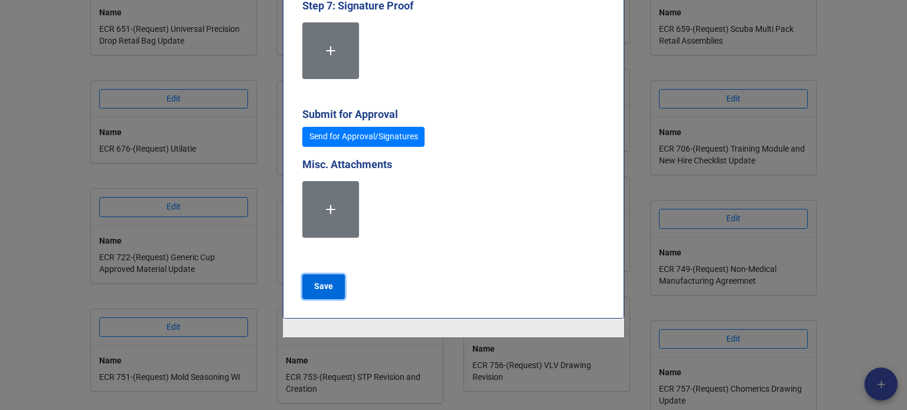
click at [324, 290] on b "Save" at bounding box center [323, 286] width 19 height 12
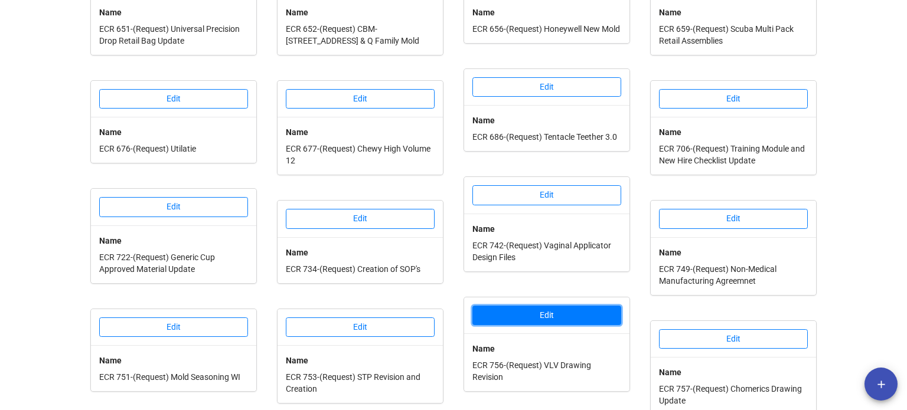
click at [527, 316] on button "Edit" at bounding box center [546, 316] width 149 height 20
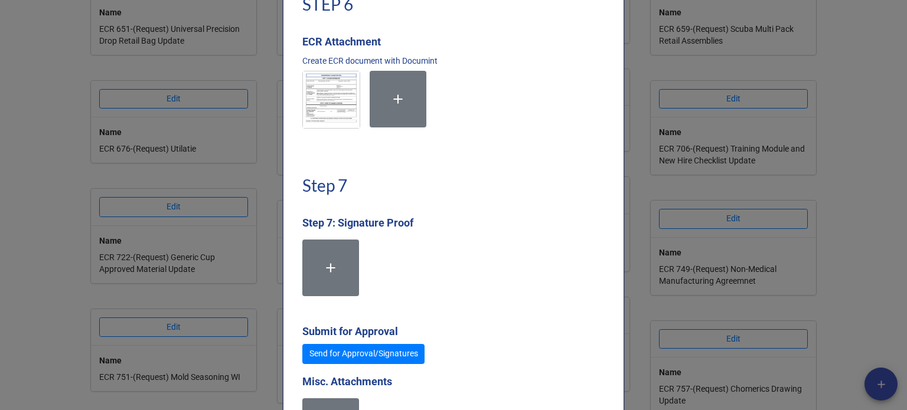
scroll to position [3246, 0]
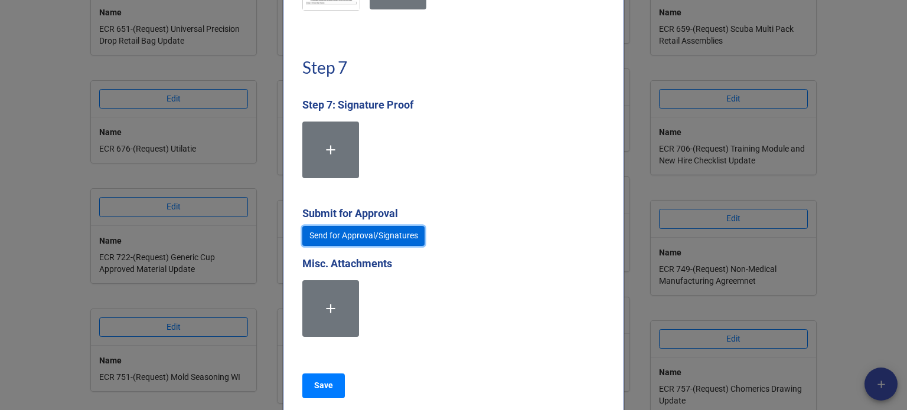
click at [390, 239] on link "Send for Approval/Signatures" at bounding box center [363, 236] width 122 height 20
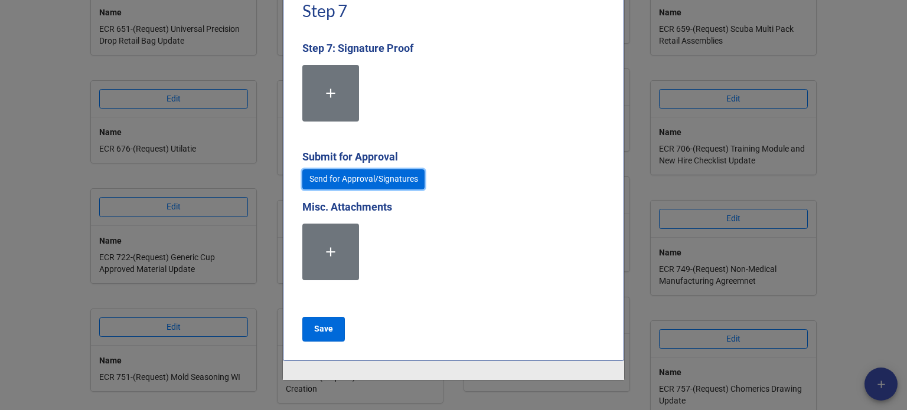
scroll to position [3305, 0]
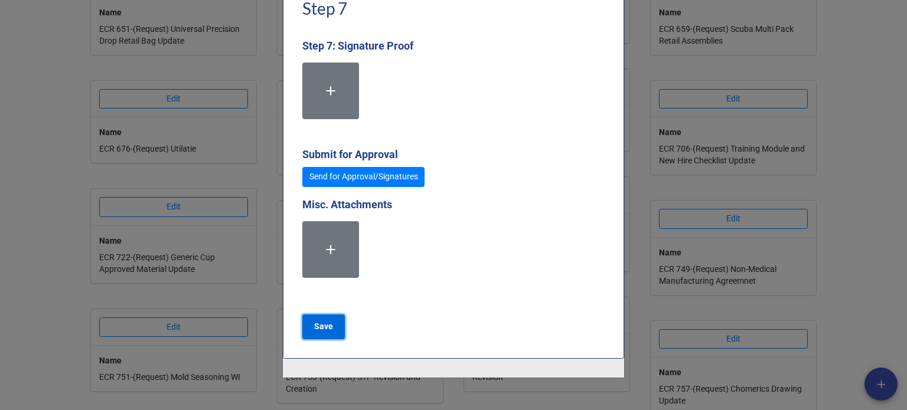
click at [321, 327] on b "Save" at bounding box center [323, 327] width 19 height 12
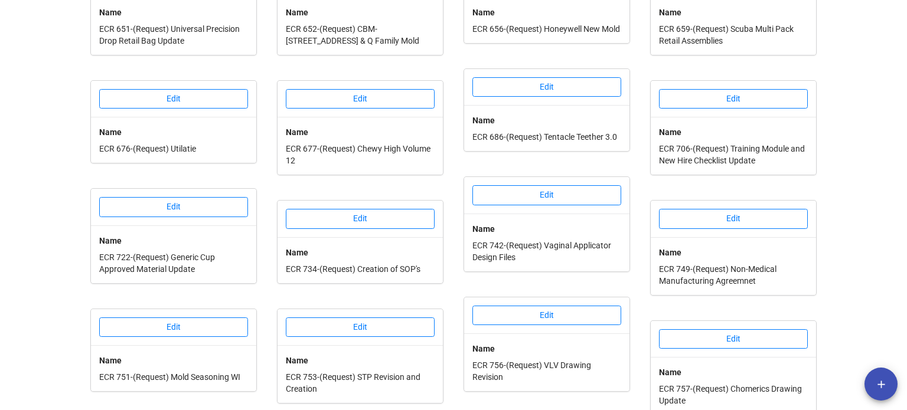
click at [449, 285] on div "Edit Name ECR 453-(Request) Setup and Changing of a Silicone Colorant Tank Edit…" at bounding box center [453, 67] width 737 height 695
click at [633, 153] on div "Edit Name ECR 453-(Request) Setup and Changing of a Silicone Colorant Tank Edit…" at bounding box center [453, 67] width 737 height 695
